Goal: Navigation & Orientation: Find specific page/section

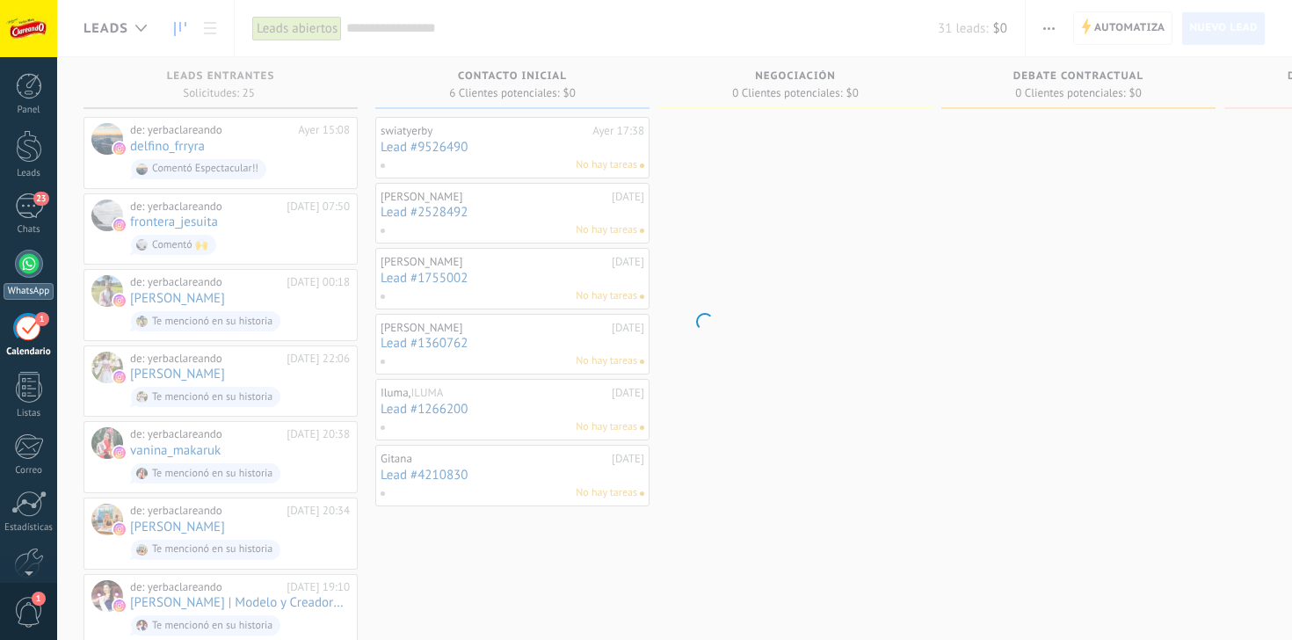
click at [33, 279] on link "WhatsApp" at bounding box center [28, 275] width 57 height 50
click at [34, 279] on link "WhatsApp" at bounding box center [28, 275] width 57 height 50
click at [27, 345] on link "1 Calendario" at bounding box center [28, 336] width 57 height 44
click at [26, 330] on div "1" at bounding box center [29, 327] width 28 height 27
